Goal: Information Seeking & Learning: Find specific fact

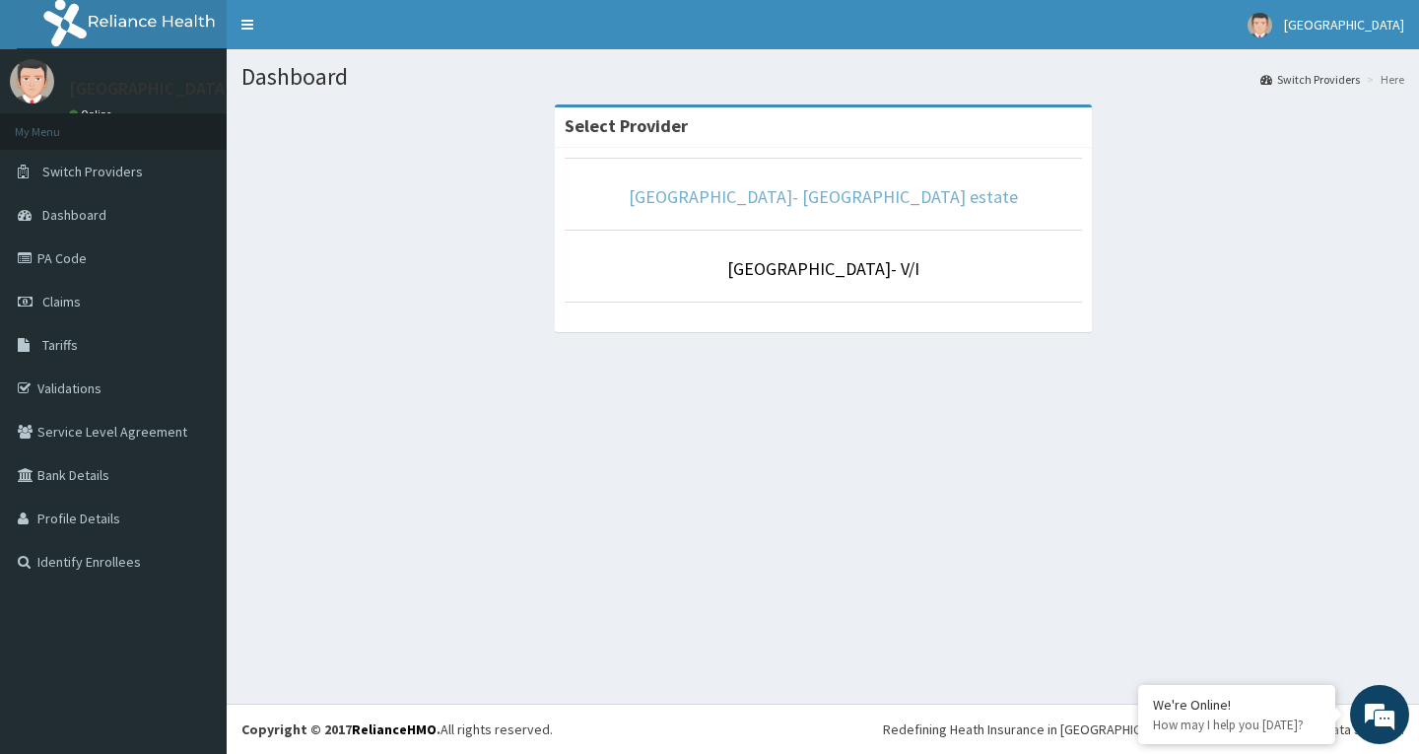
click at [812, 192] on link "[GEOGRAPHIC_DATA]- [GEOGRAPHIC_DATA] estate" at bounding box center [823, 196] width 389 height 23
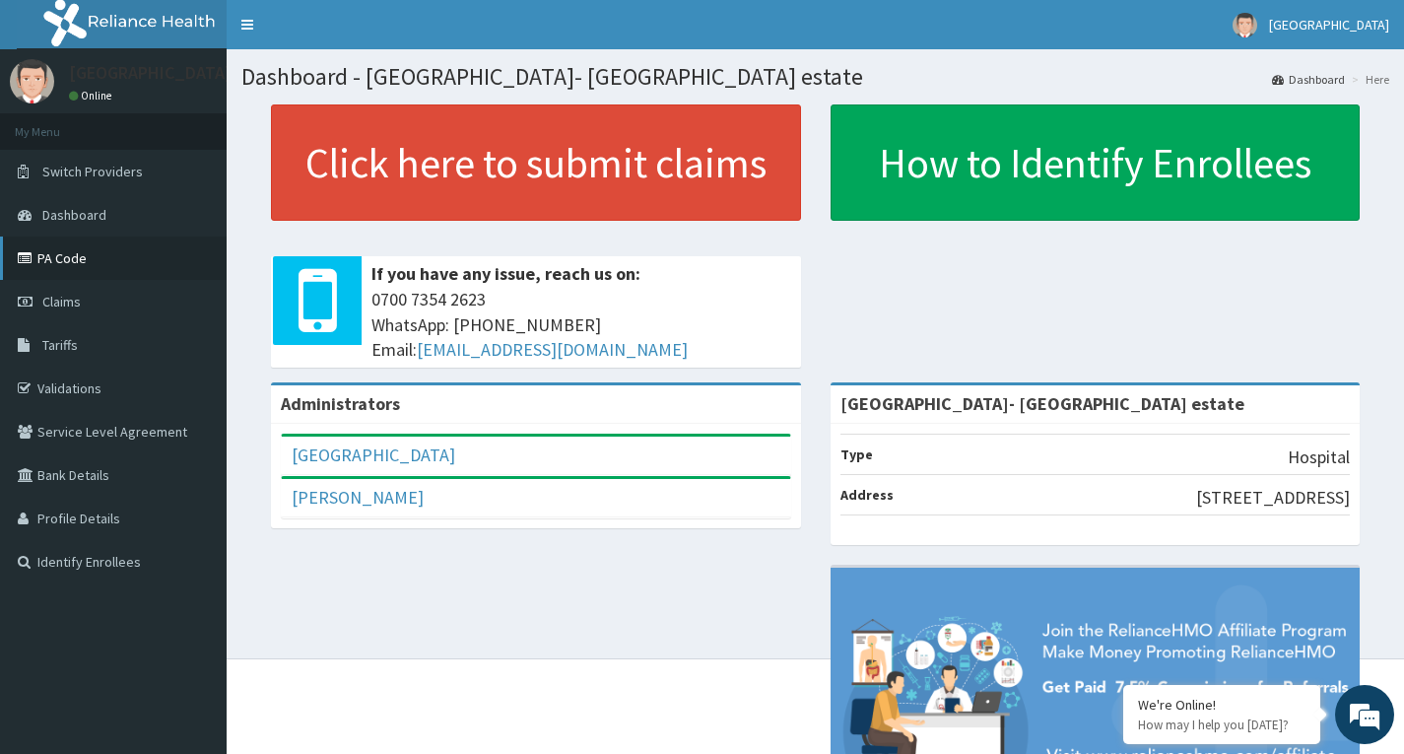
click at [78, 249] on link "PA Code" at bounding box center [113, 257] width 227 height 43
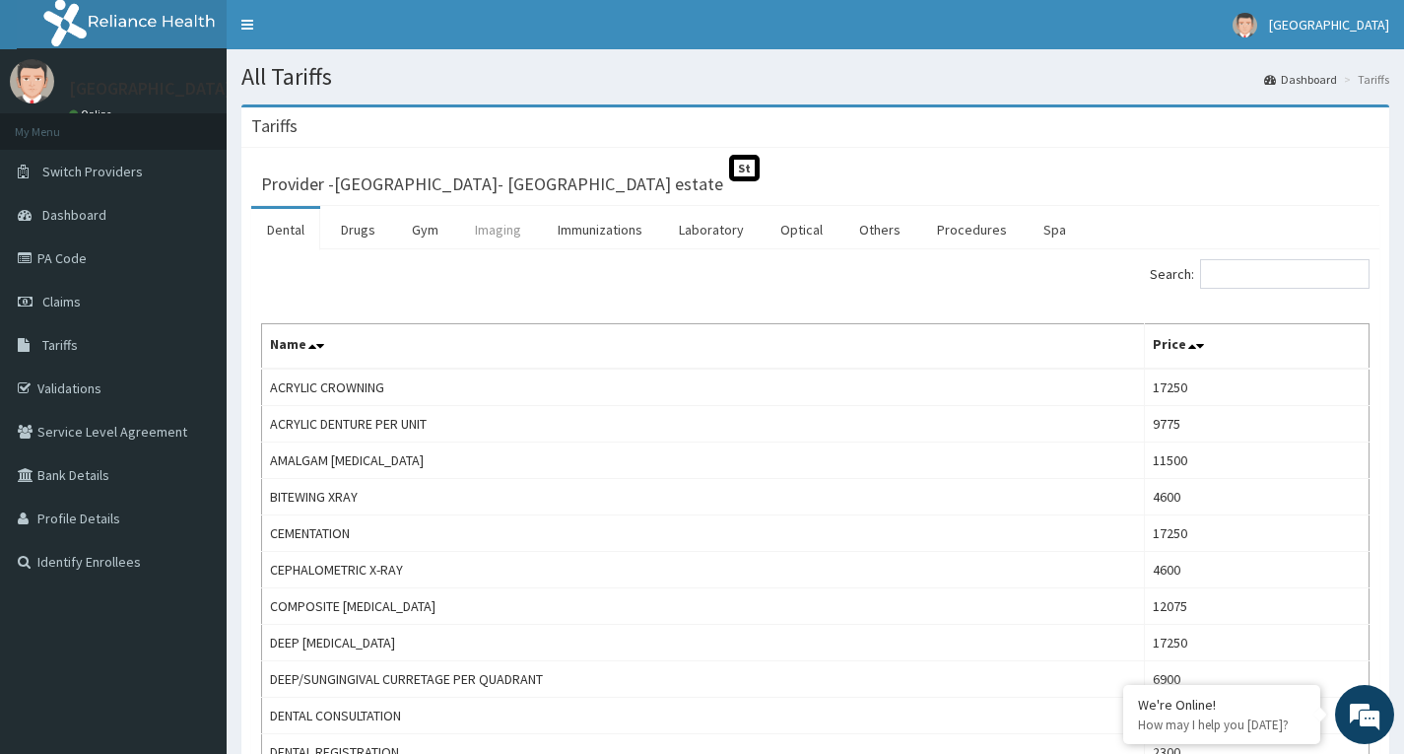
click at [475, 221] on link "Imaging" at bounding box center [498, 229] width 78 height 41
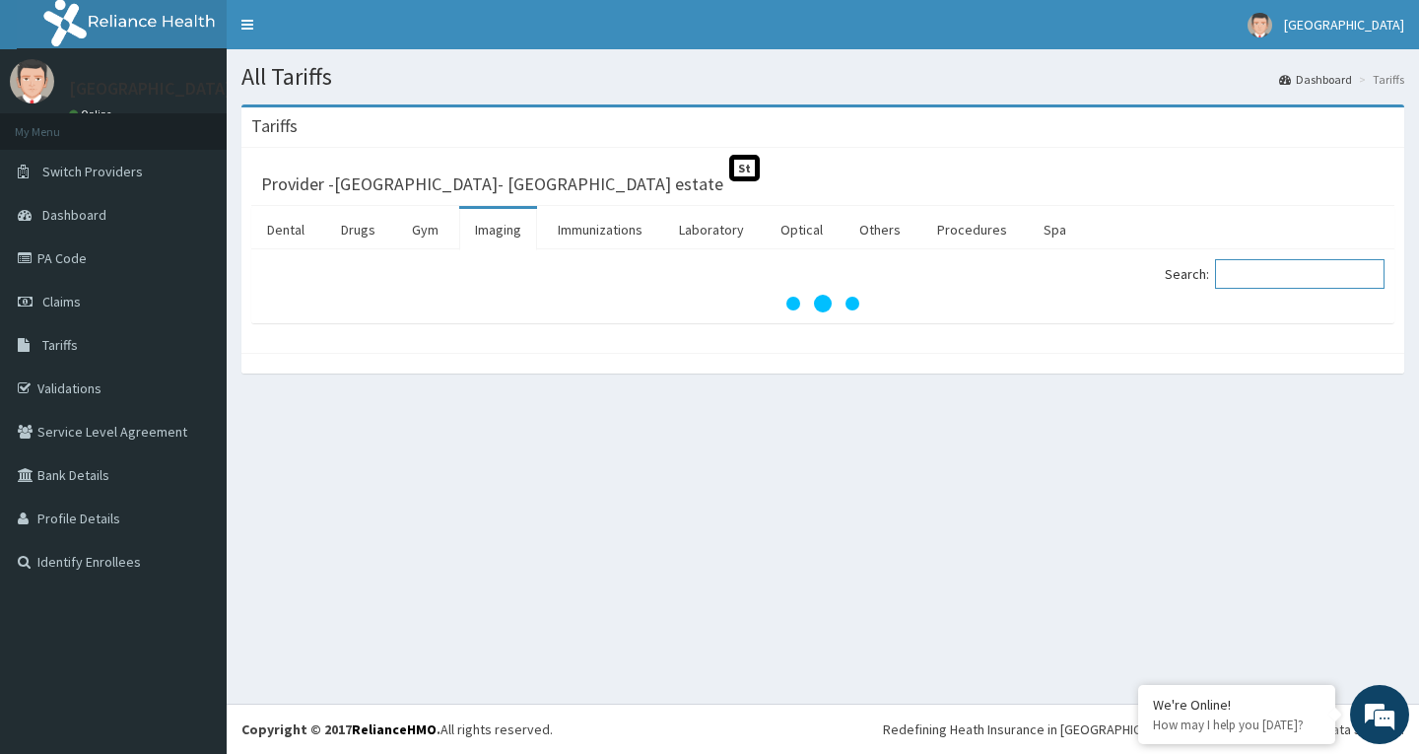
click at [1355, 284] on input "Search:" at bounding box center [1299, 274] width 169 height 30
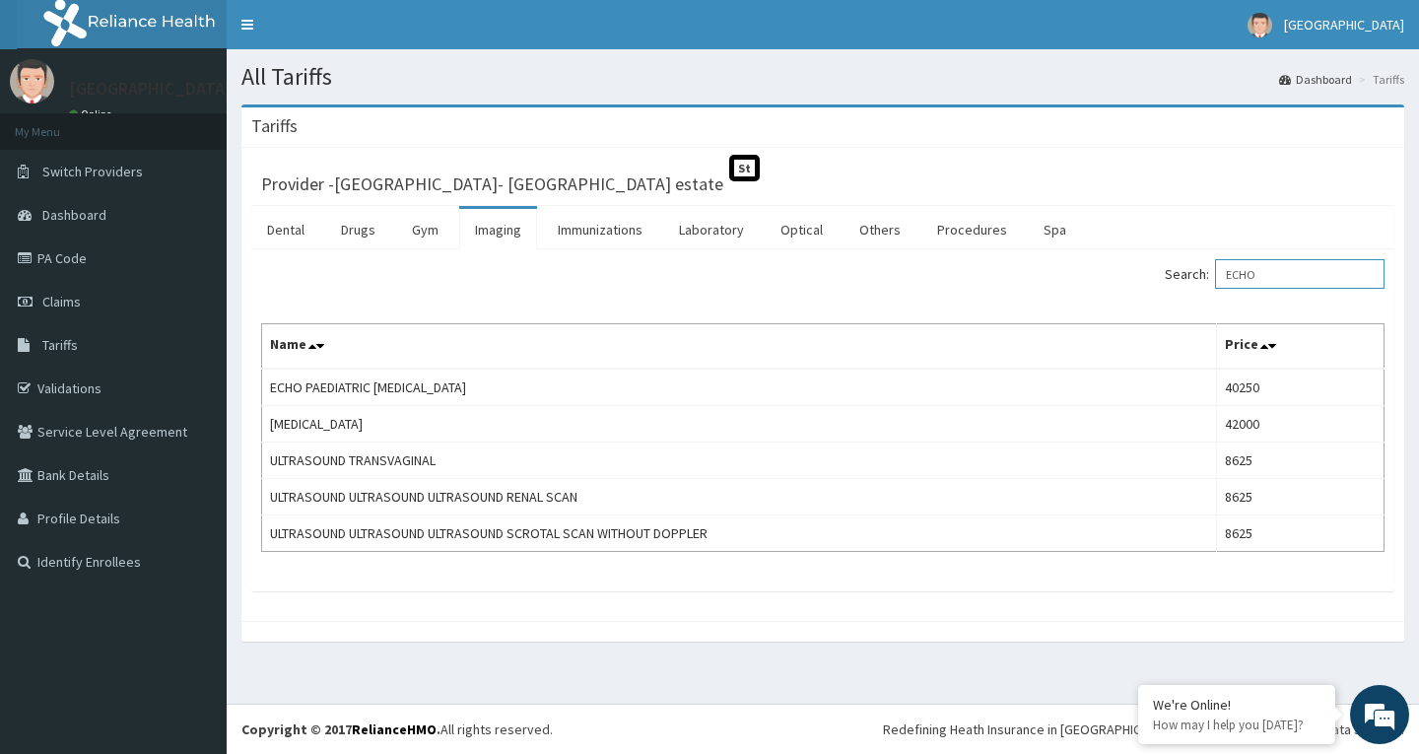
type input "ECHO"
click at [341, 220] on link "Drugs" at bounding box center [358, 229] width 66 height 41
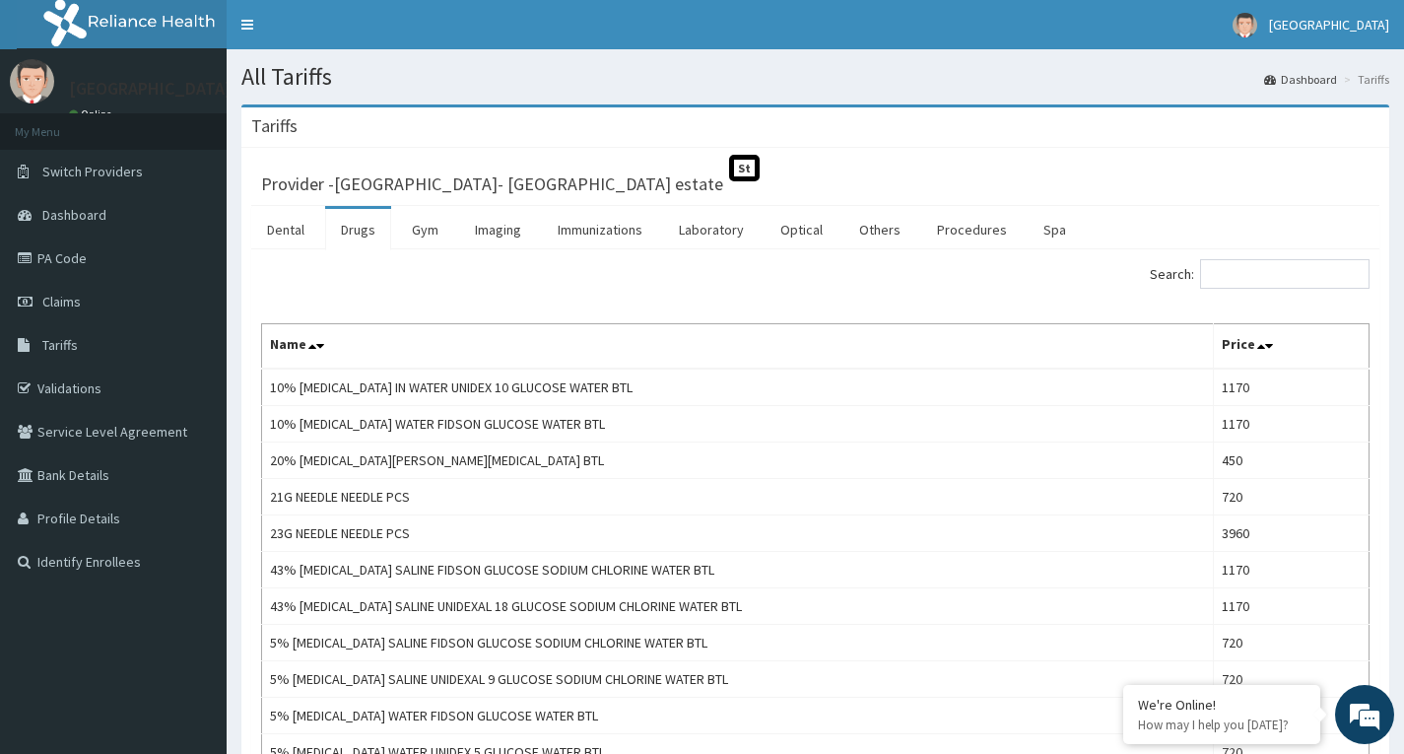
click at [1245, 283] on input "Search:" at bounding box center [1284, 274] width 169 height 30
type input "[PERSON_NAME]"
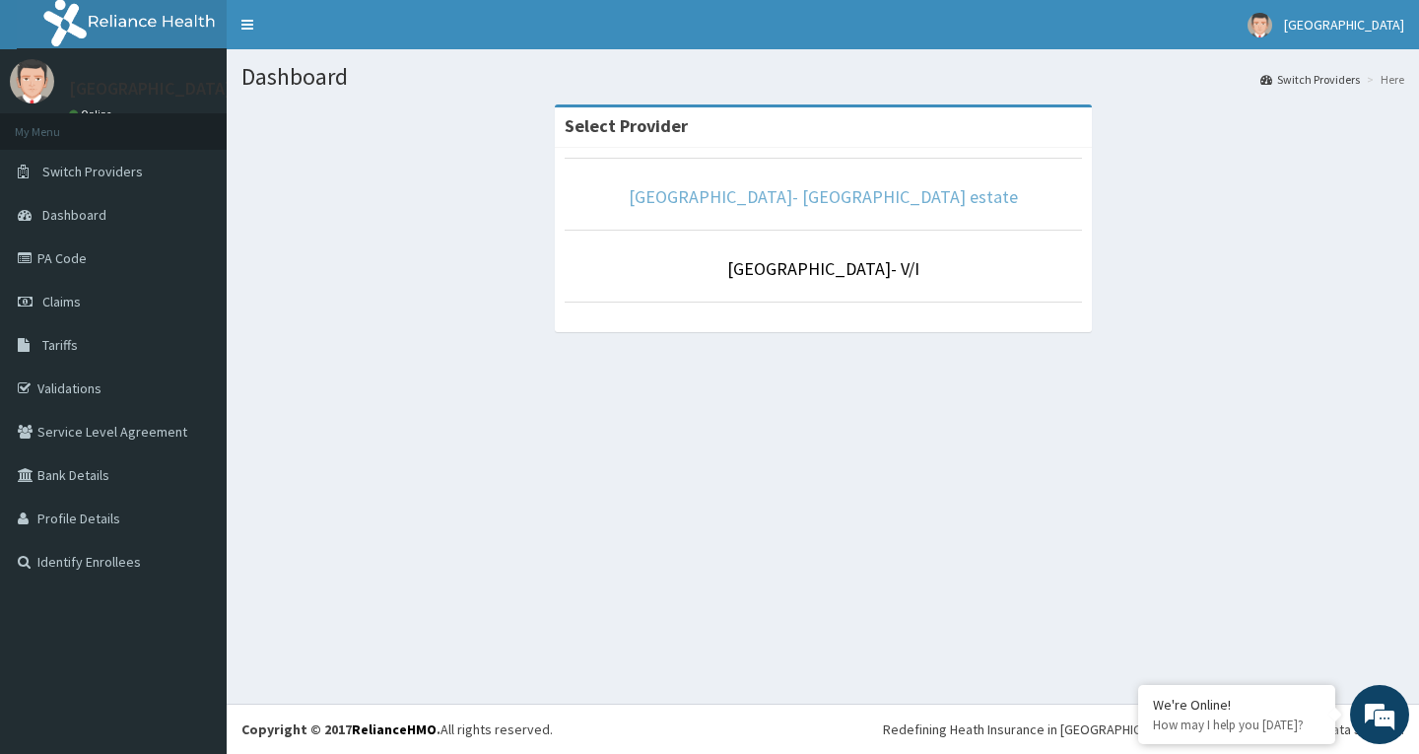
click at [759, 198] on link "[GEOGRAPHIC_DATA]- [GEOGRAPHIC_DATA] estate" at bounding box center [823, 196] width 389 height 23
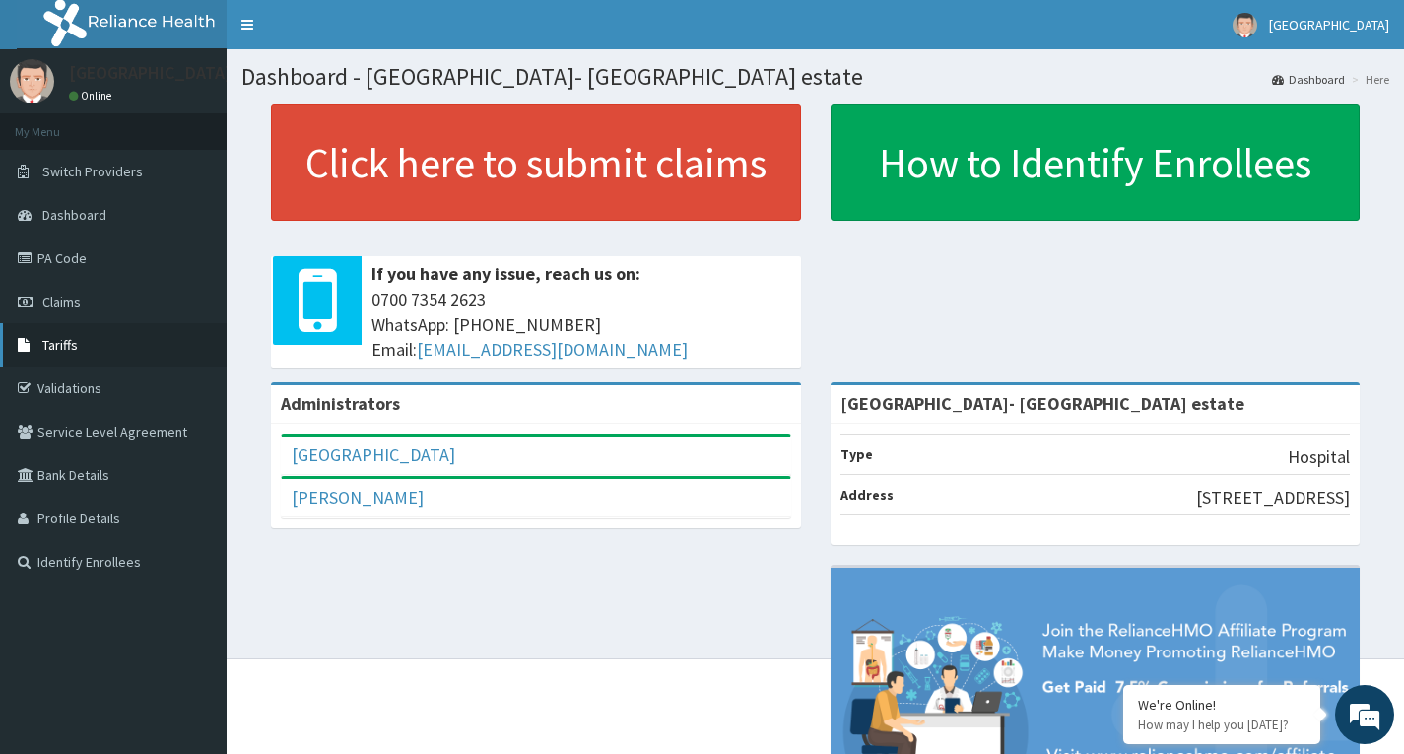
click at [58, 342] on span "Tariffs" at bounding box center [59, 345] width 35 height 18
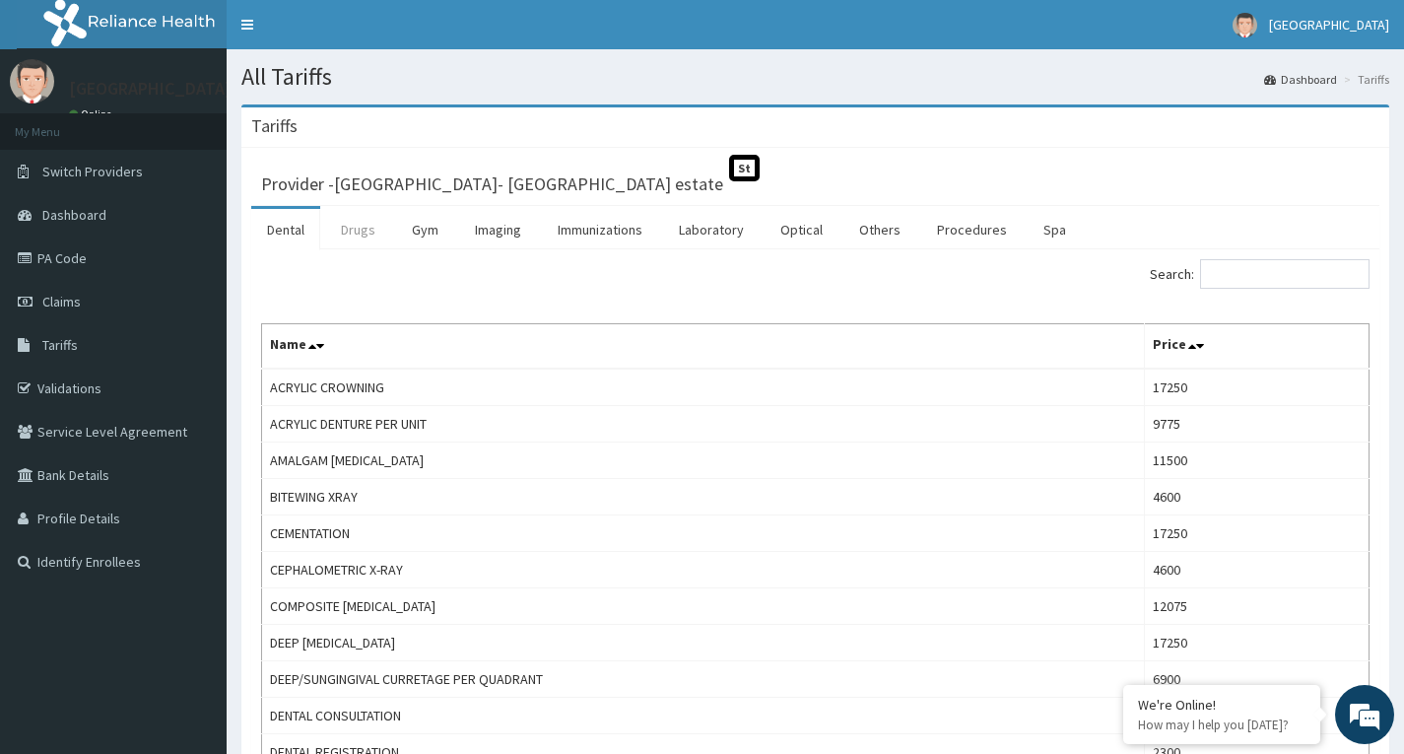
click at [352, 236] on link "Drugs" at bounding box center [358, 229] width 66 height 41
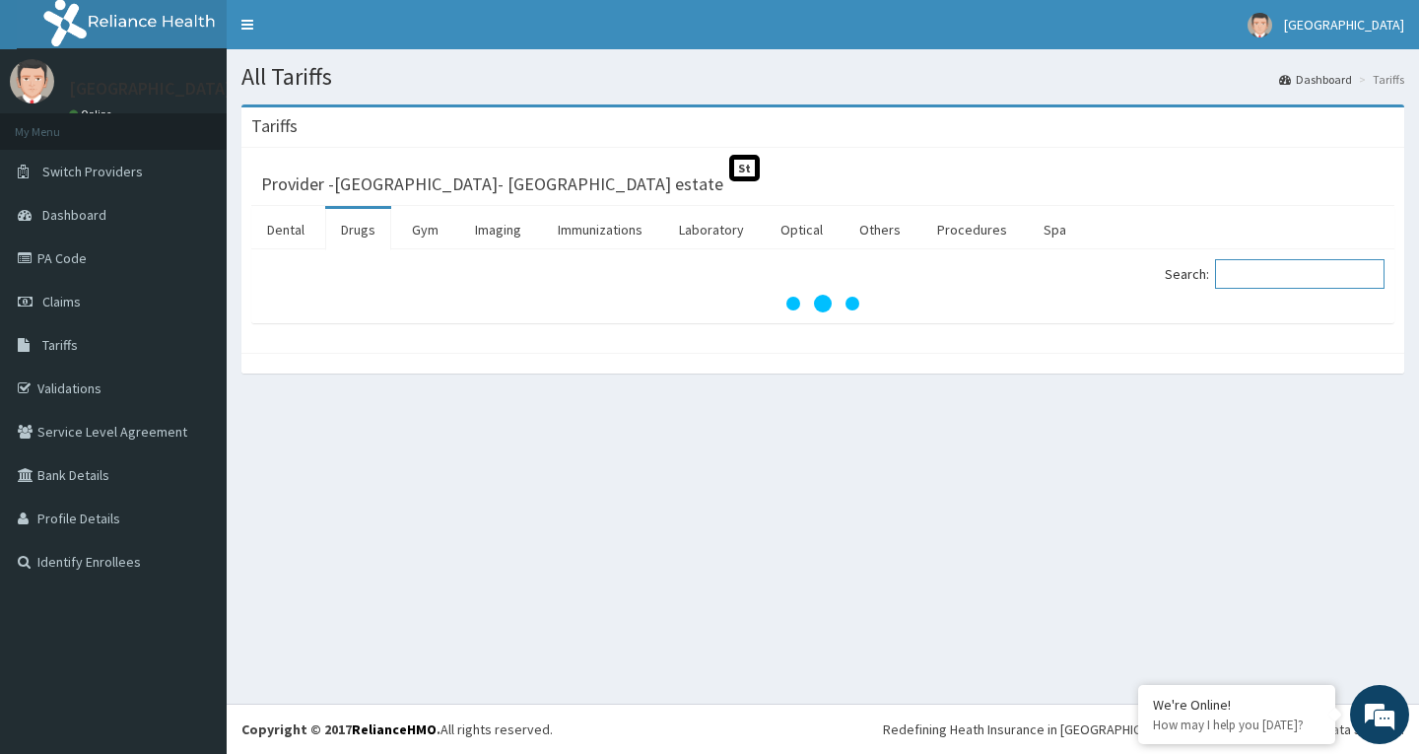
click at [1293, 285] on input "Search:" at bounding box center [1299, 274] width 169 height 30
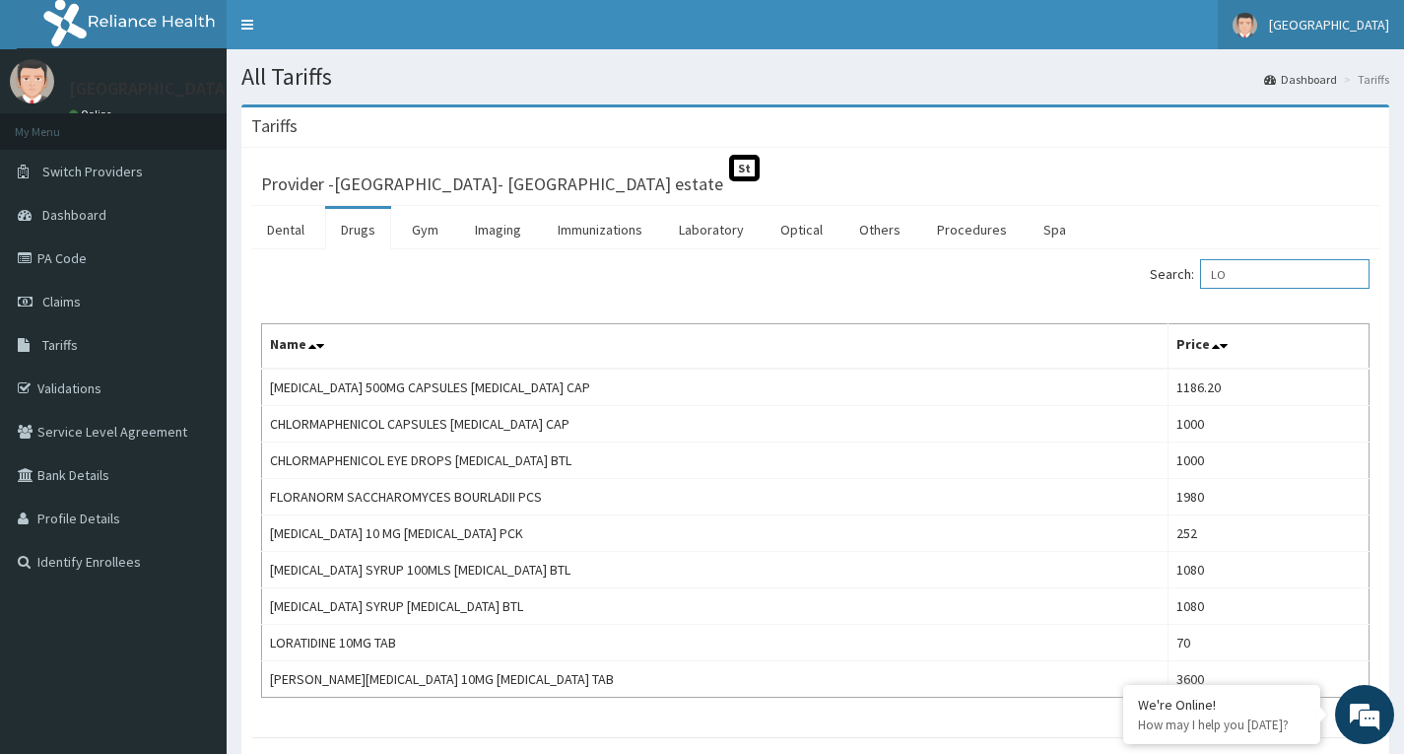
type input "L"
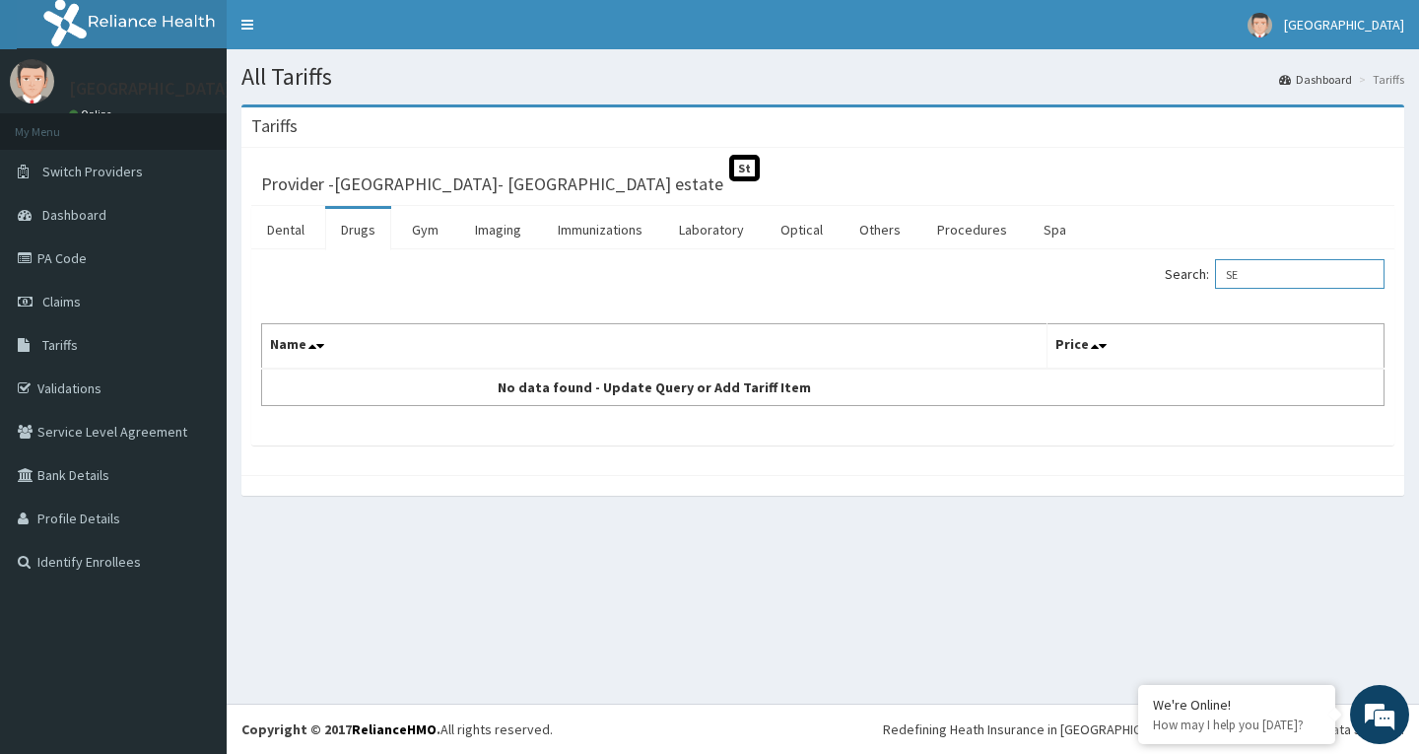
type input "S"
click at [1292, 273] on input "CO-TRI" at bounding box center [1299, 274] width 169 height 30
type input "C"
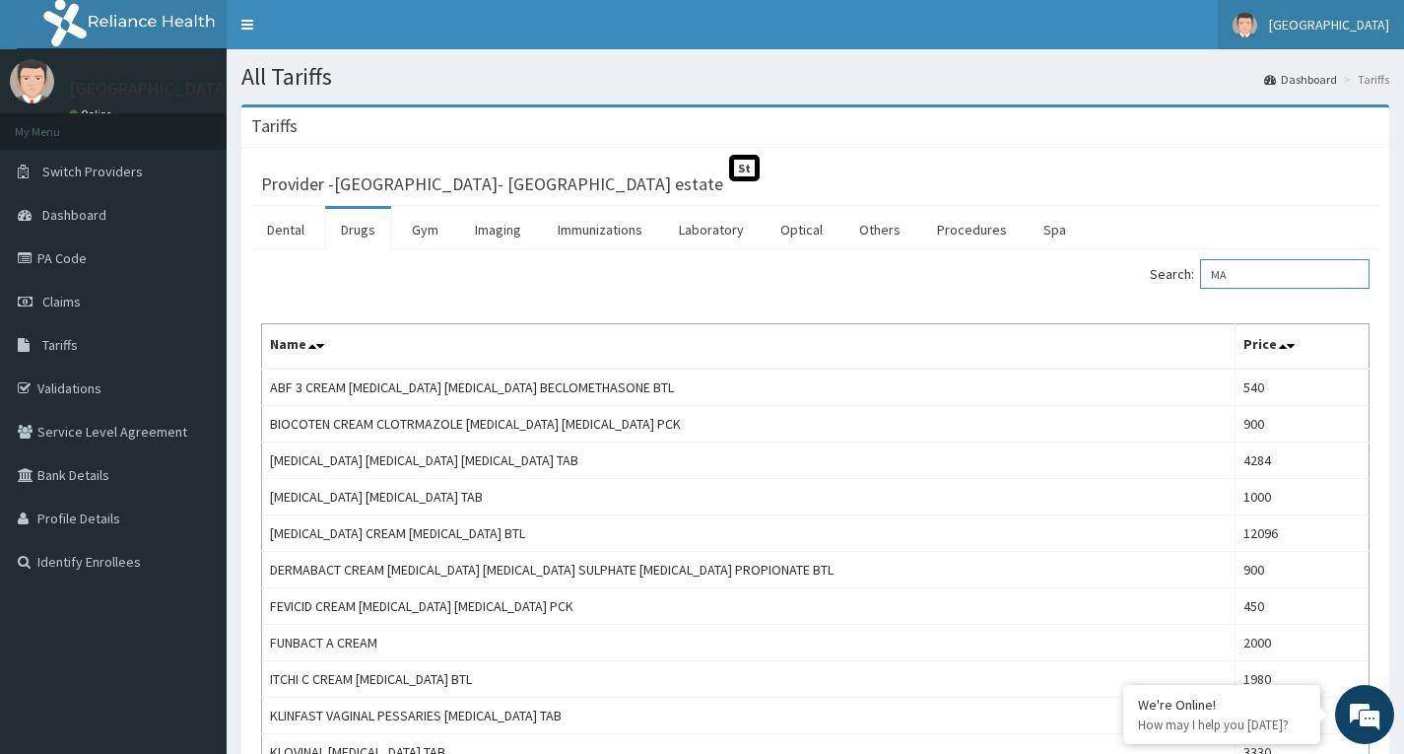
type input "M"
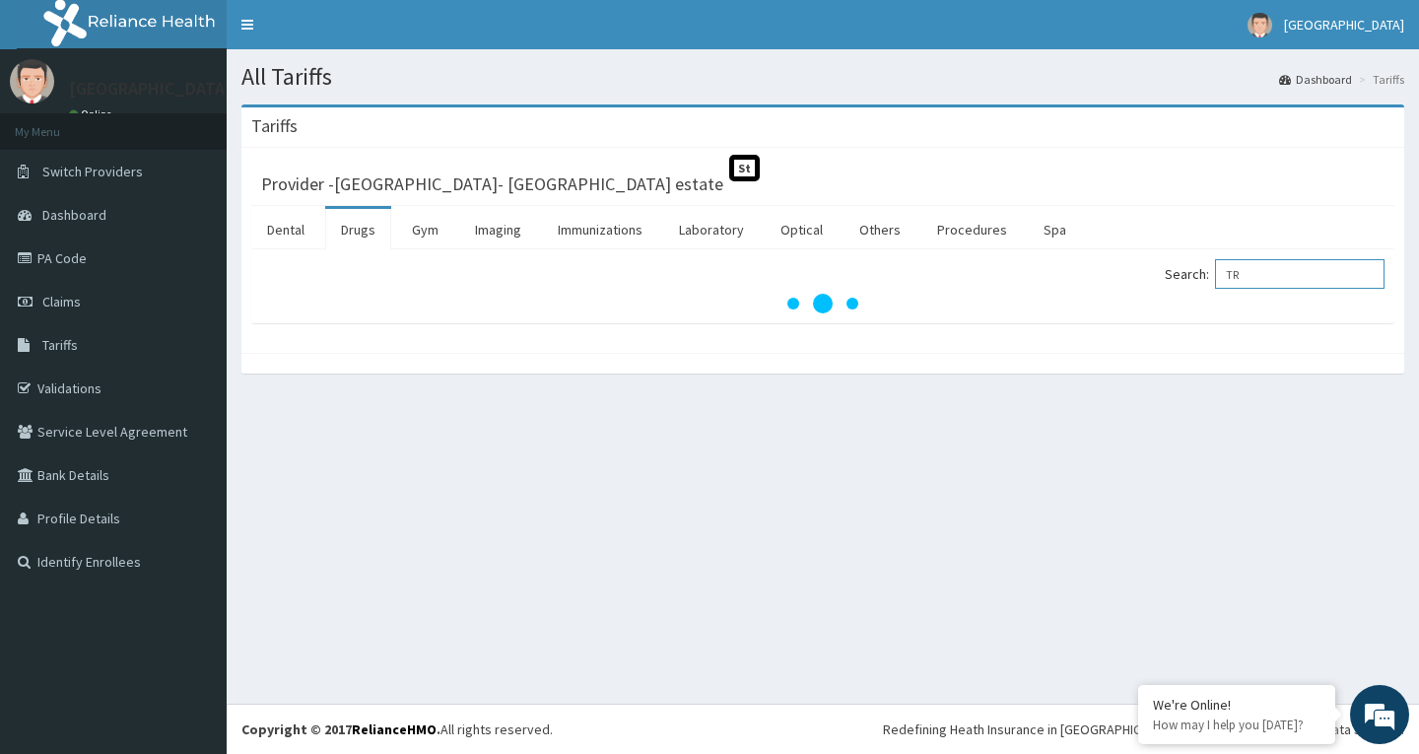
type input "T"
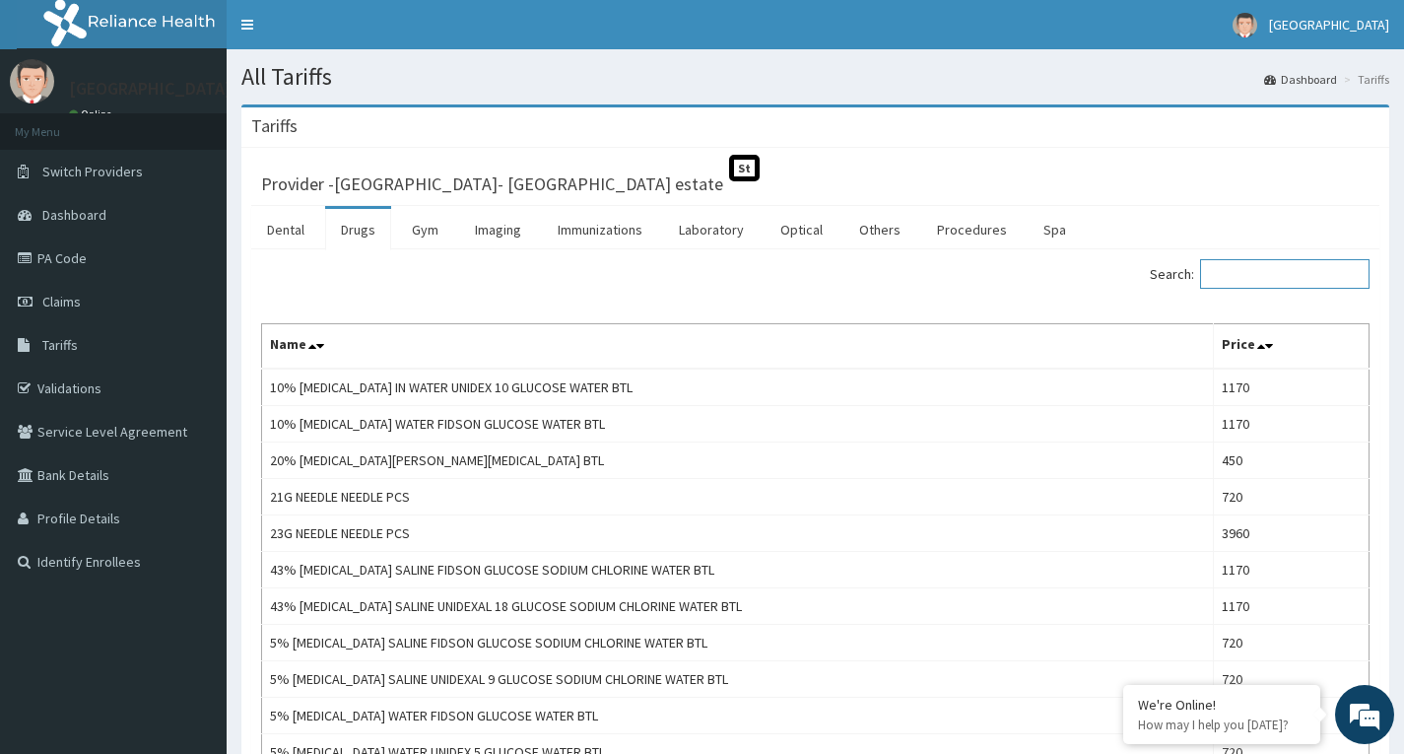
paste input "Co-trimoxazole"
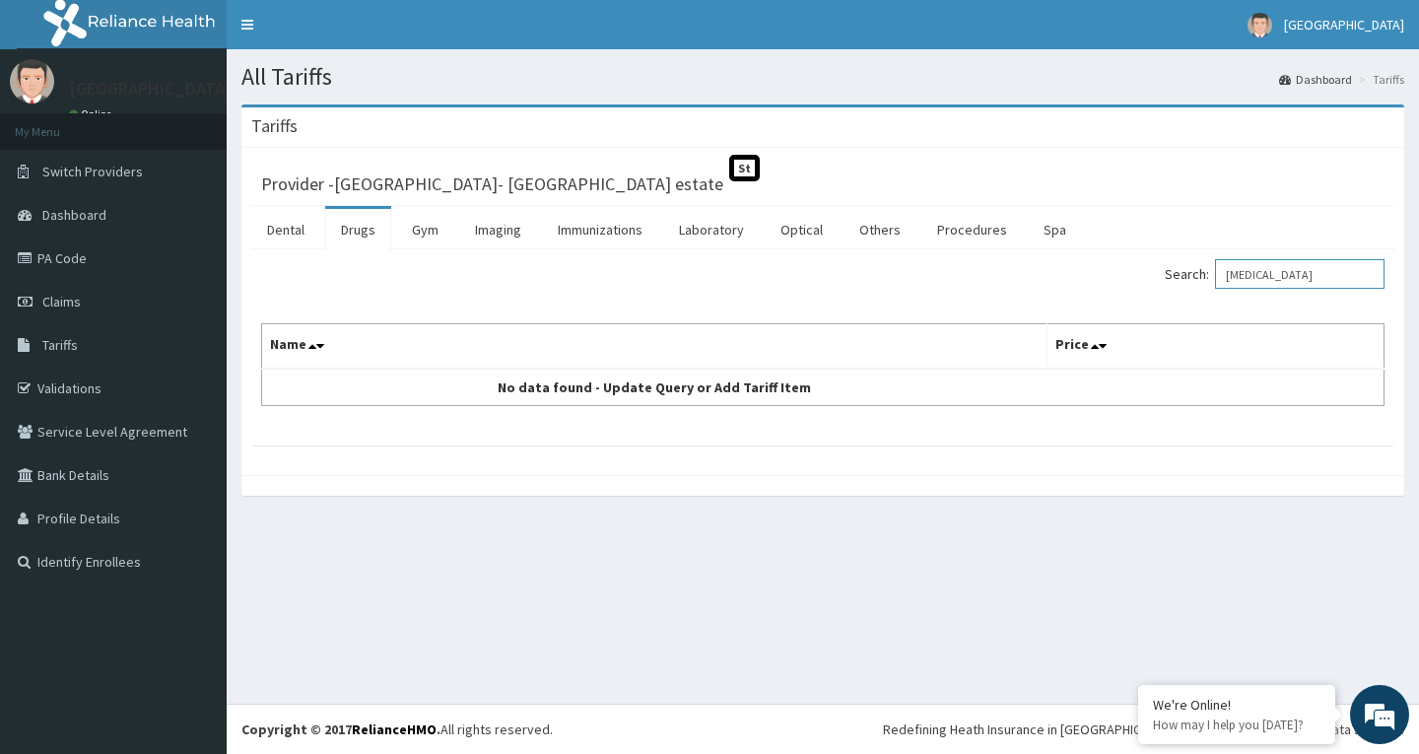
click at [1258, 270] on input "Co-trimoxazole" at bounding box center [1299, 274] width 169 height 30
click at [0, 0] on em at bounding box center [0, 0] width 0 height 0
click at [1253, 278] on input "Cotrimoxazole" at bounding box center [1299, 274] width 169 height 30
click at [1285, 306] on div "Search: Cotrimoxazole Name Price No data found - Update Query or Add Tariff Item" at bounding box center [822, 332] width 1123 height 147
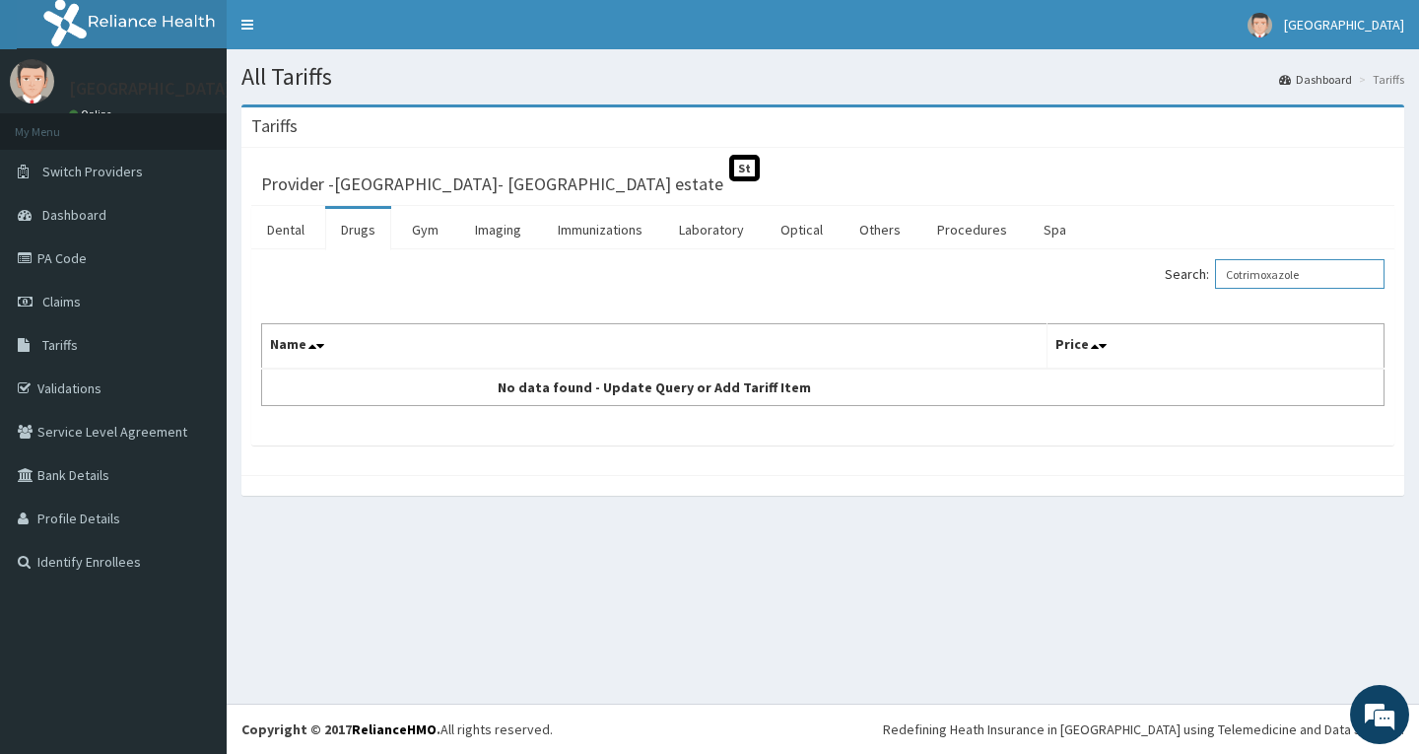
click at [1255, 275] on input "Cotrimoxazole" at bounding box center [1299, 274] width 169 height 30
type input "trimoxazole"
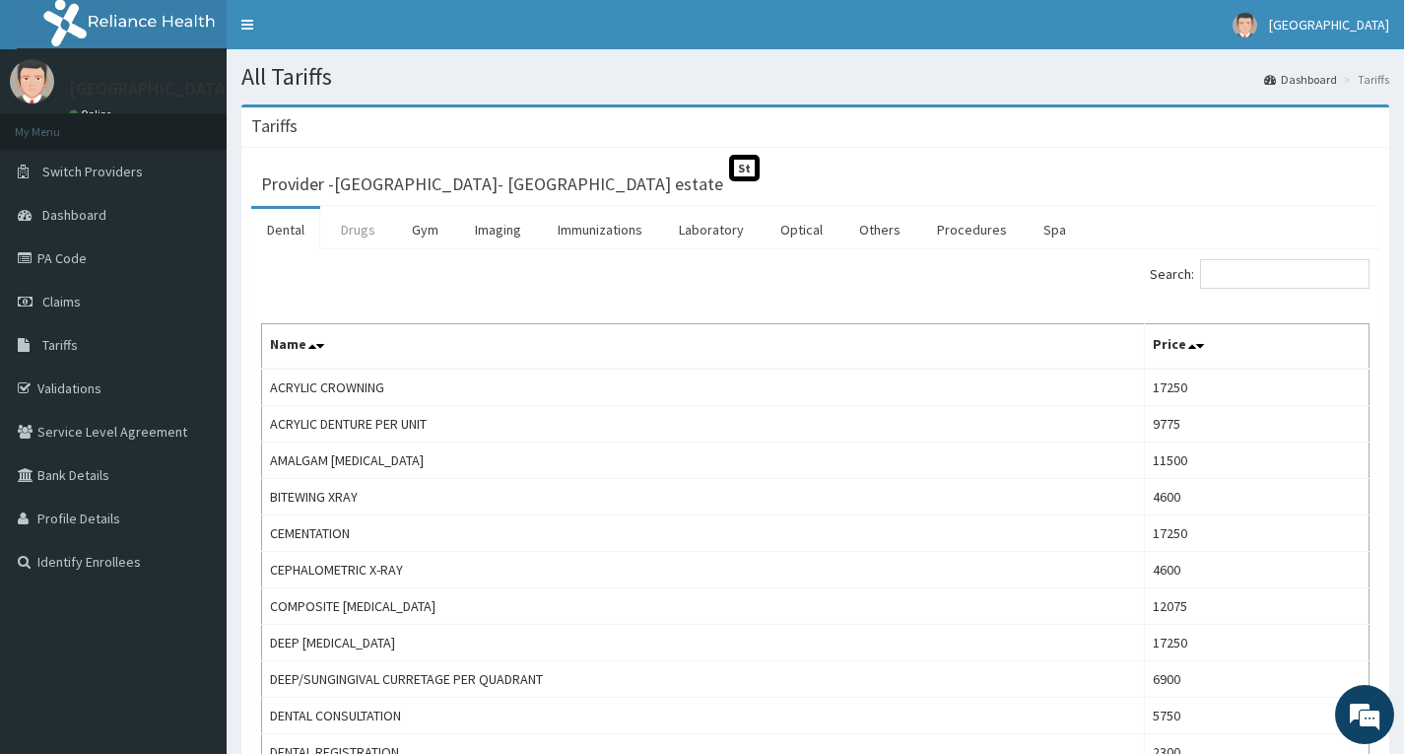
click at [357, 216] on link "Drugs" at bounding box center [358, 229] width 66 height 41
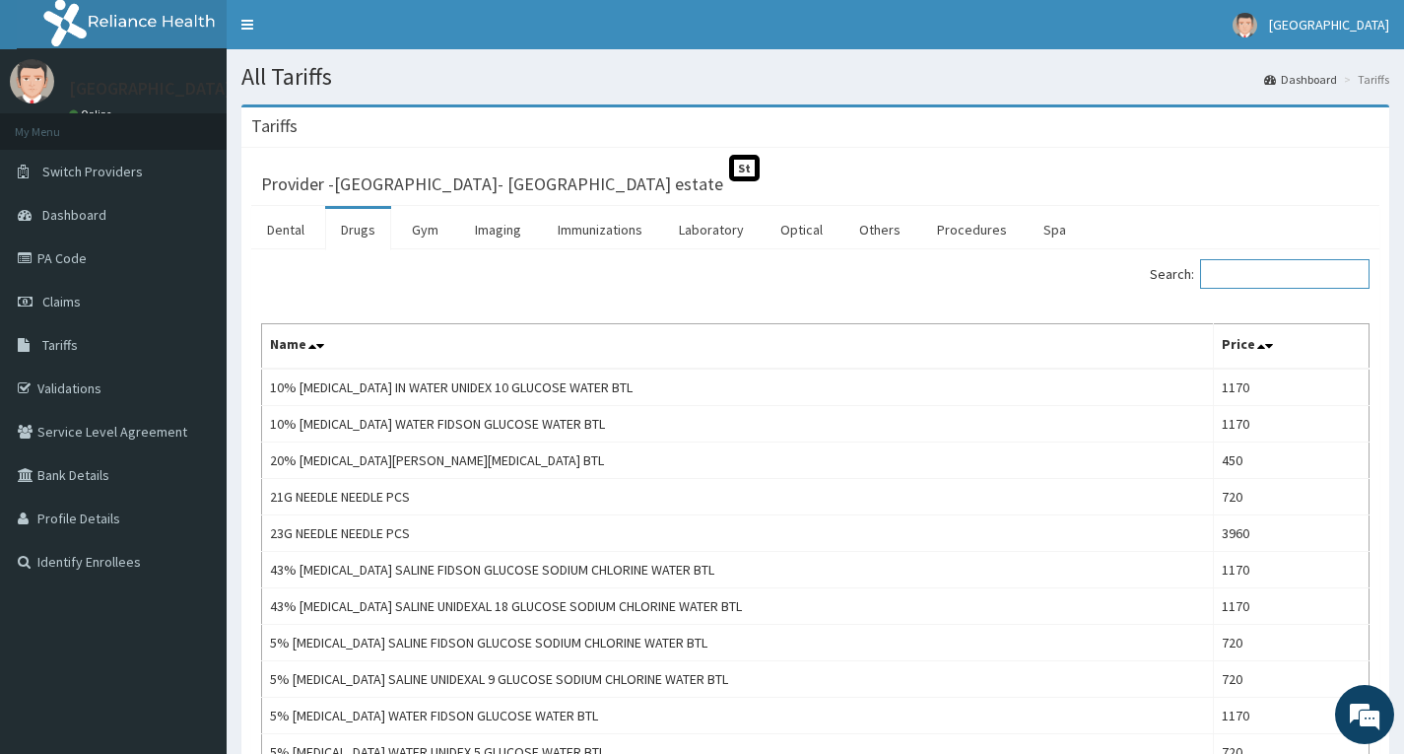
click at [1254, 283] on input "Search:" at bounding box center [1284, 274] width 169 height 30
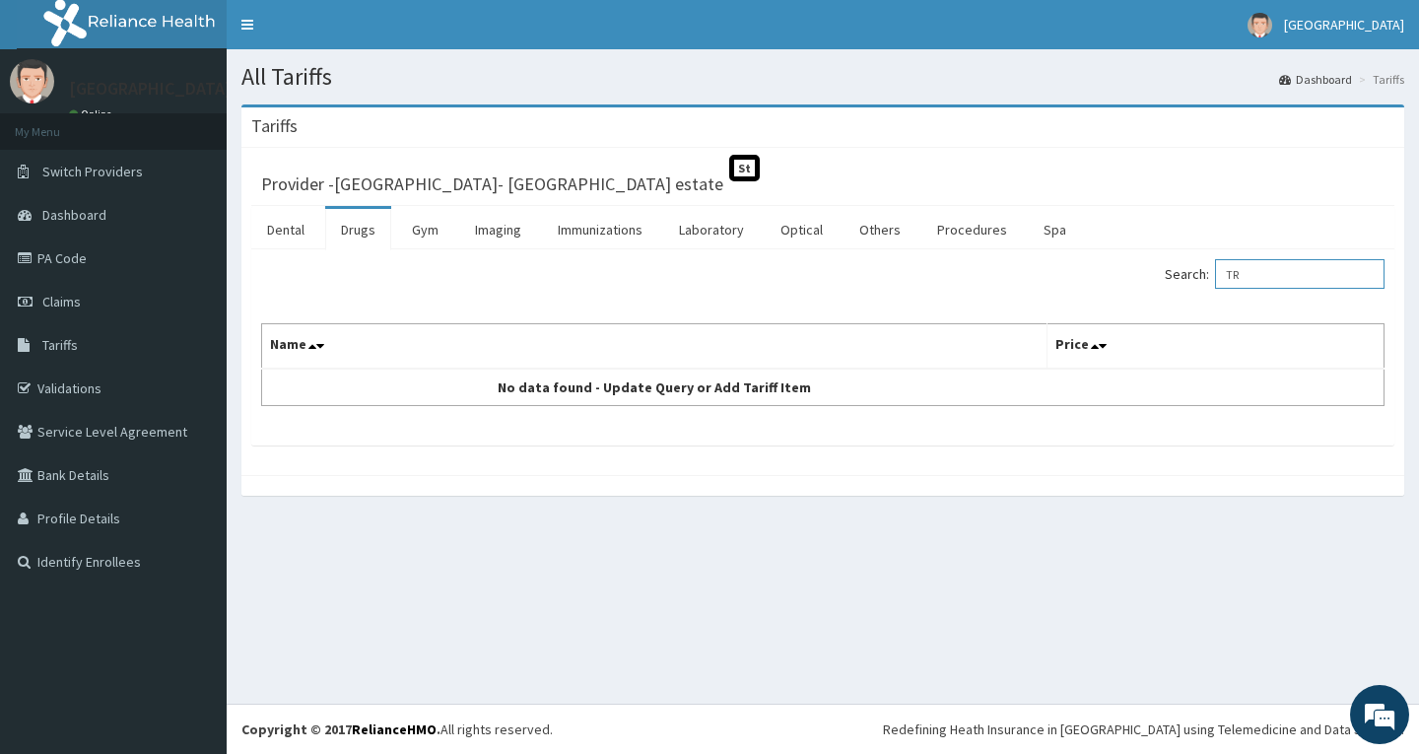
type input "T"
type input "[MEDICAL_DATA]"
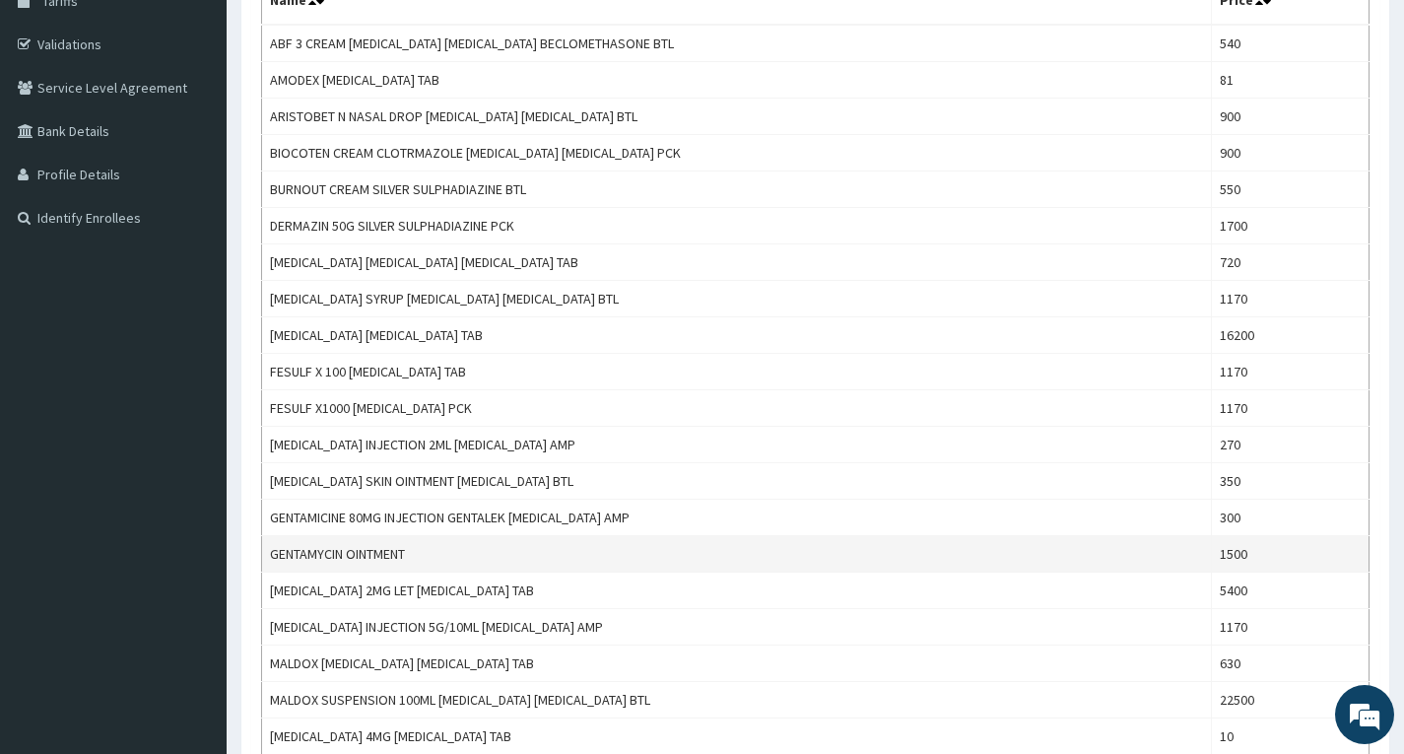
scroll to position [296, 0]
